Goal: Transaction & Acquisition: Obtain resource

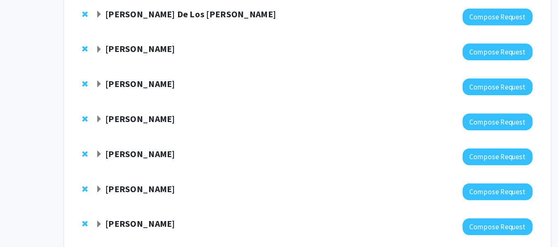
scroll to position [243, 0]
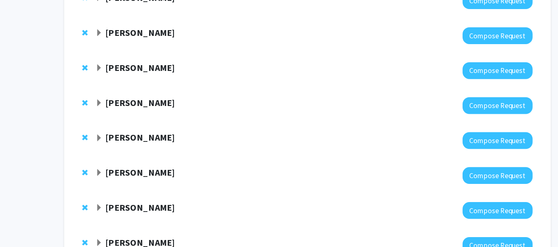
click at [90, 83] on span "Expand Iqbal Hamza Bookmark" at bounding box center [90, 84] width 7 height 7
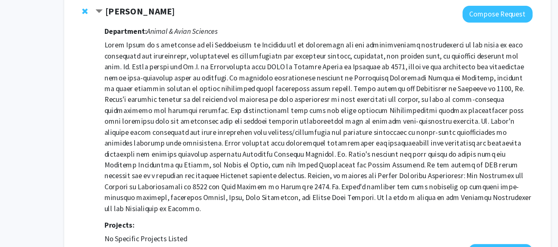
scroll to position [337, 0]
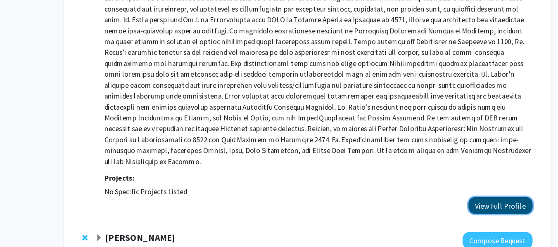
click at [456, 202] on button "View Full Profile" at bounding box center [454, 209] width 58 height 15
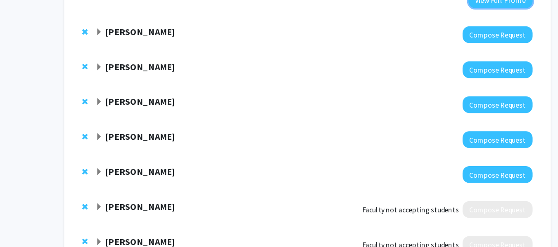
scroll to position [526, 0]
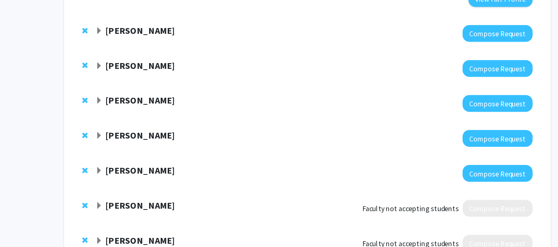
click at [109, 76] on strong "[PERSON_NAME]" at bounding box center [127, 81] width 64 height 10
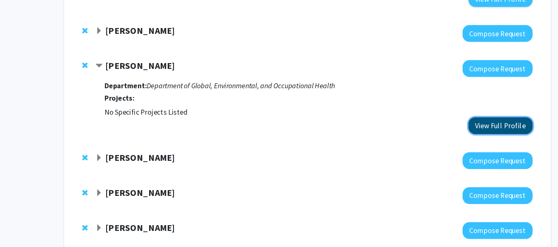
click at [453, 131] on button "View Full Profile" at bounding box center [454, 136] width 58 height 15
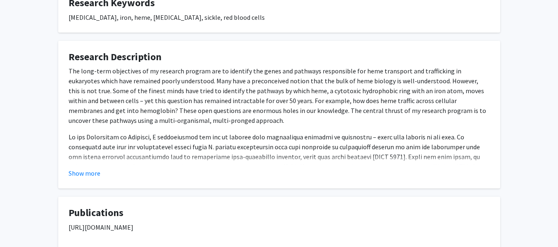
scroll to position [320, 0]
click at [94, 168] on button "Show more" at bounding box center [85, 173] width 32 height 10
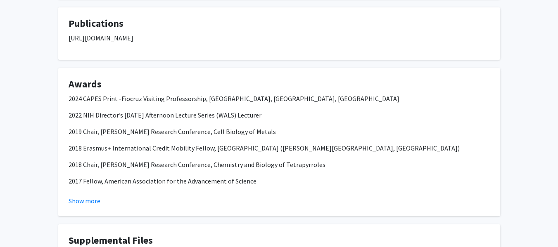
scroll to position [652, 0]
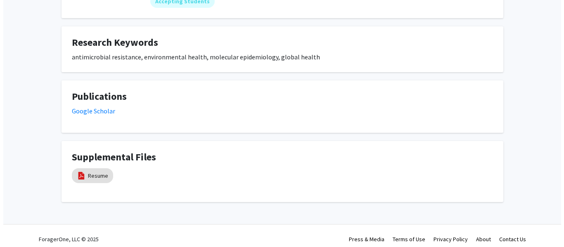
scroll to position [130, 0]
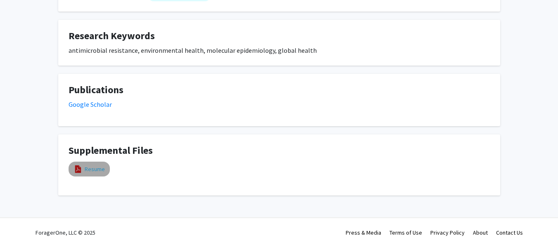
click at [99, 166] on link "Resume" at bounding box center [95, 169] width 20 height 9
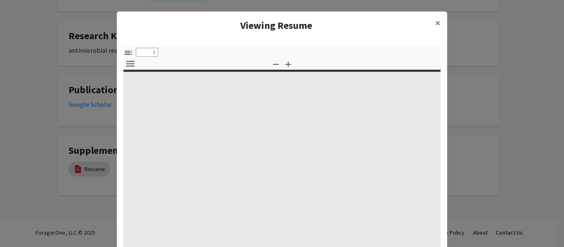
select select "custom"
type input "0"
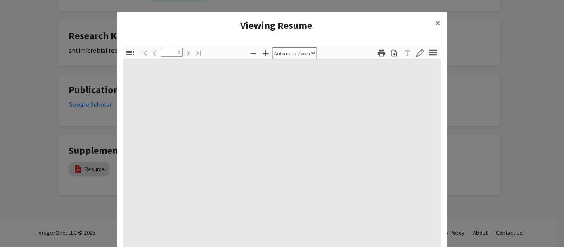
select select "custom"
type input "1"
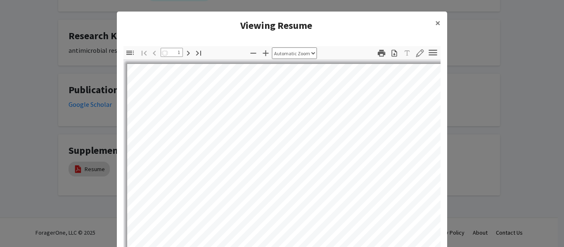
select select "auto"
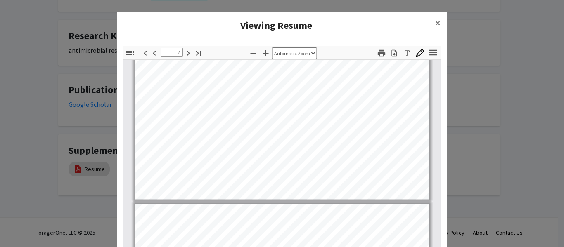
scroll to position [631, 0]
type input "3"
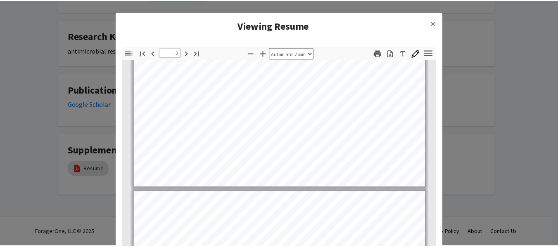
scroll to position [1029, 0]
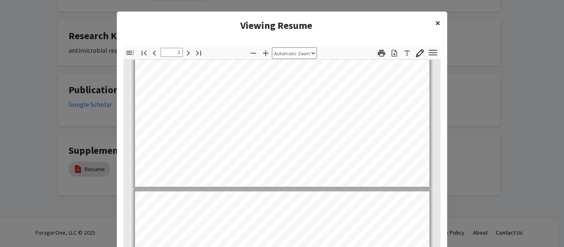
click at [436, 22] on span "×" at bounding box center [437, 23] width 5 height 13
